Goal: Transaction & Acquisition: Purchase product/service

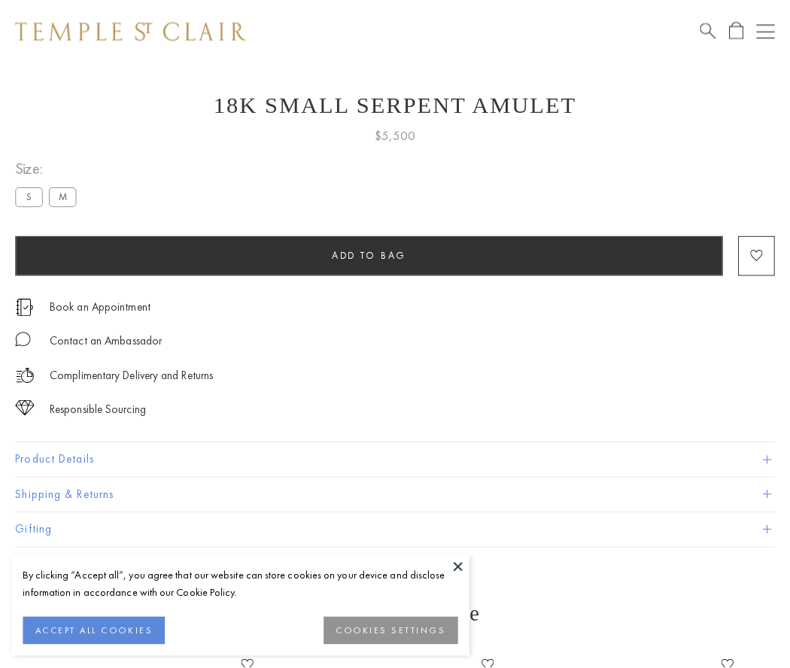
scroll to position [60, 0]
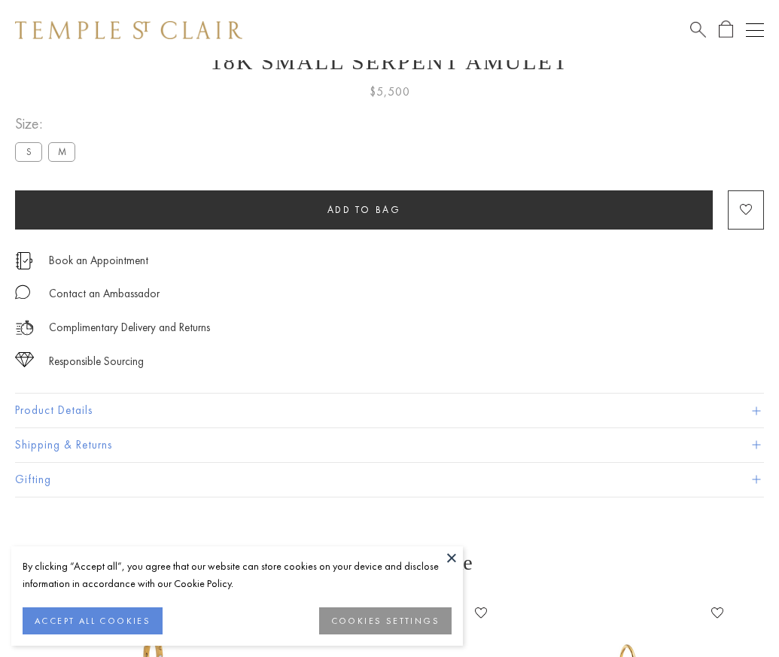
click at [363, 209] on span "Add to bag" at bounding box center [364, 209] width 74 height 13
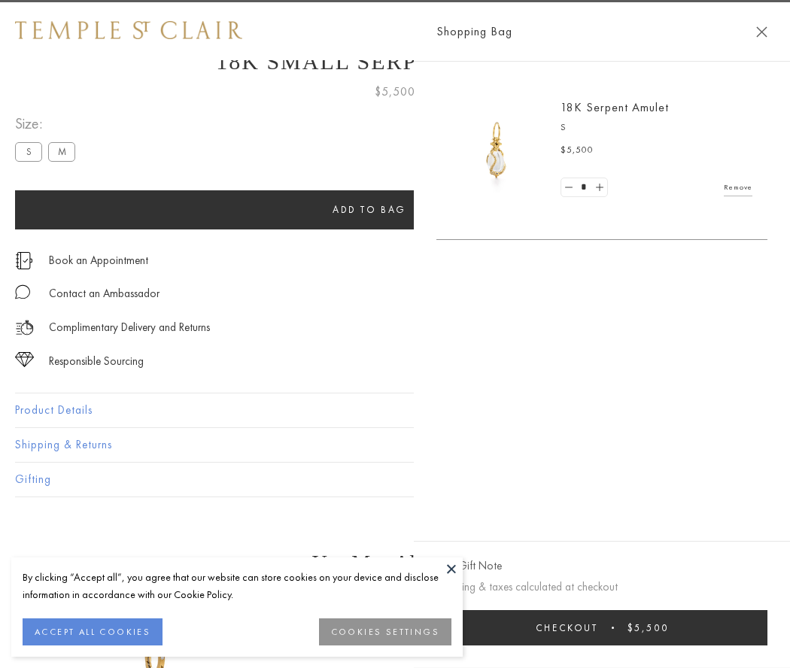
click at [629, 627] on button "Checkout $5,500" at bounding box center [601, 627] width 331 height 35
